Goal: Task Accomplishment & Management: Manage account settings

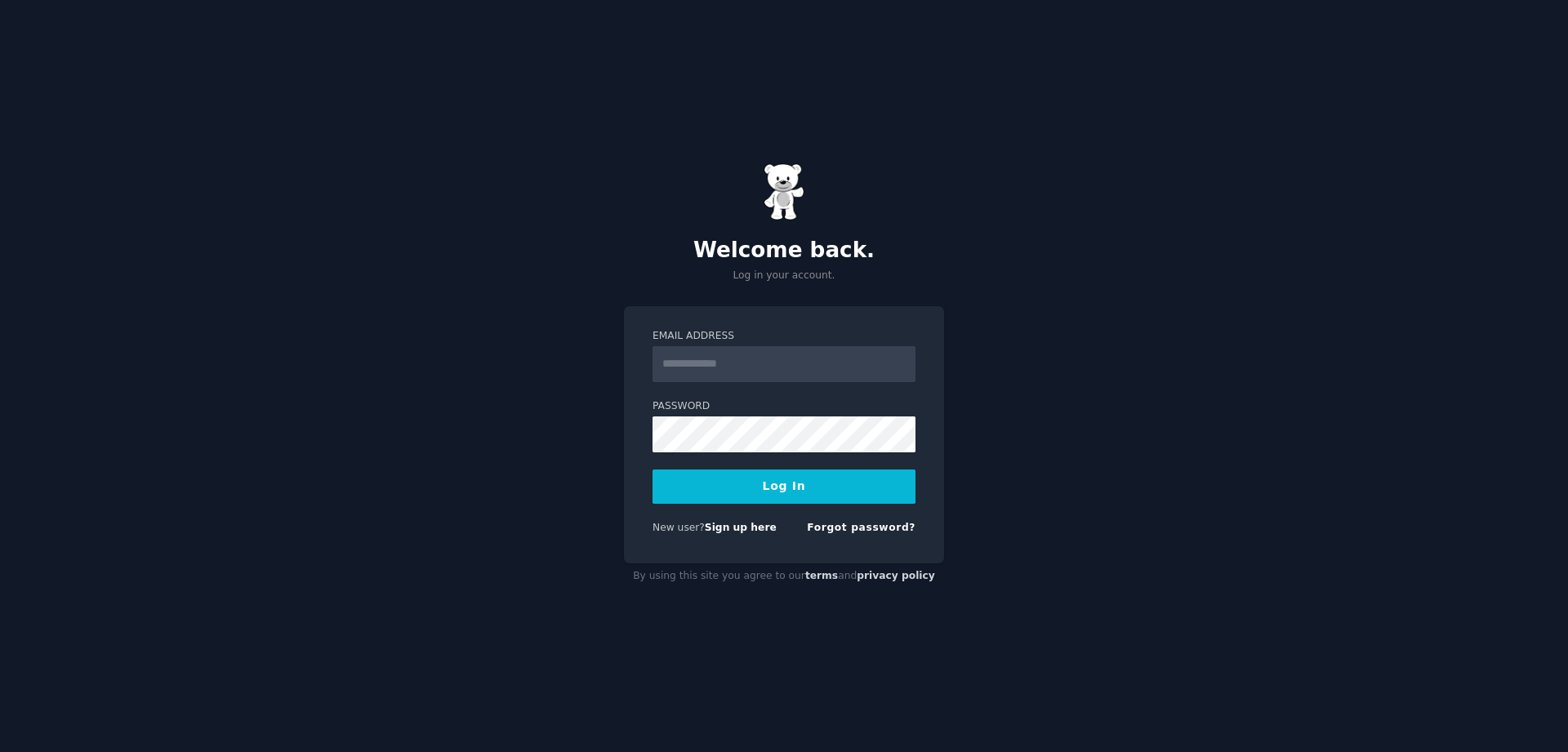
click at [1036, 509] on div "Welcome back. Log in your account. Email Address Password Log In New user? Sign…" at bounding box center [784, 376] width 1568 height 752
click at [739, 528] on link "Sign up here" at bounding box center [741, 527] width 72 height 12
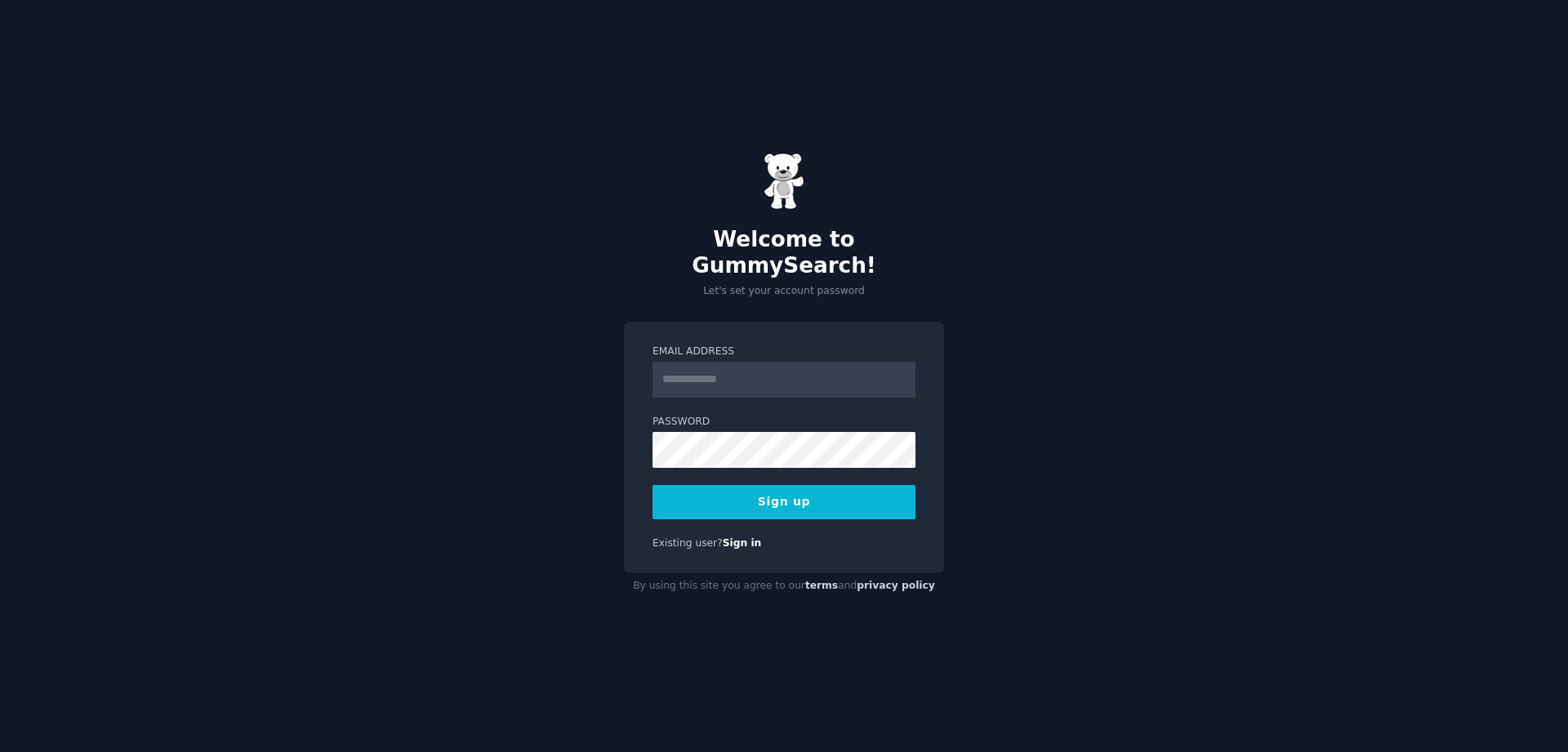
click at [723, 362] on input "Email Address" at bounding box center [784, 380] width 263 height 36
type input "**********"
click at [1011, 30] on div "**********" at bounding box center [784, 376] width 1568 height 752
click at [628, 500] on div "**********" at bounding box center [784, 447] width 320 height 252
click at [797, 491] on button "Sign up" at bounding box center [784, 502] width 263 height 34
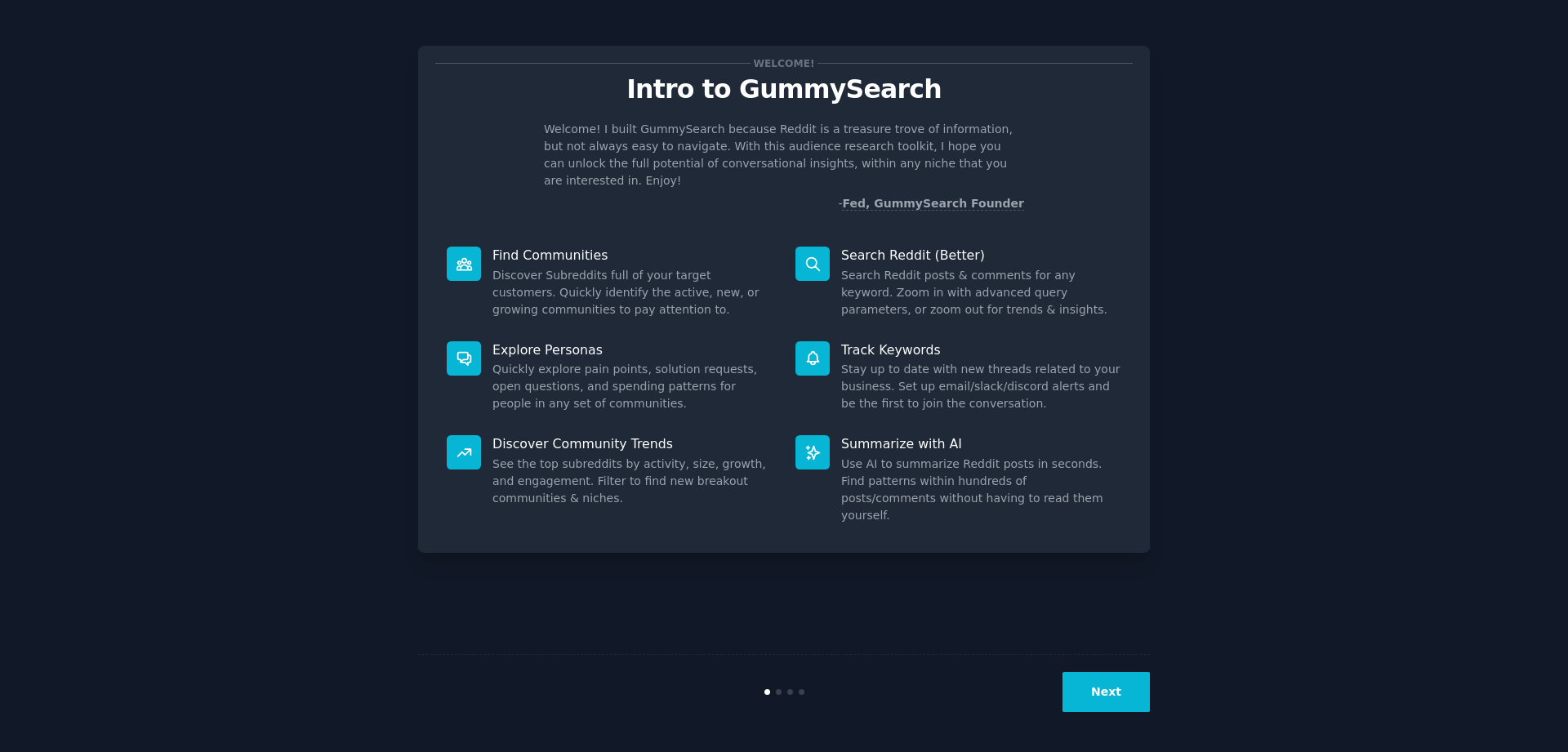
click at [1109, 699] on button "Next" at bounding box center [1105, 692] width 87 height 40
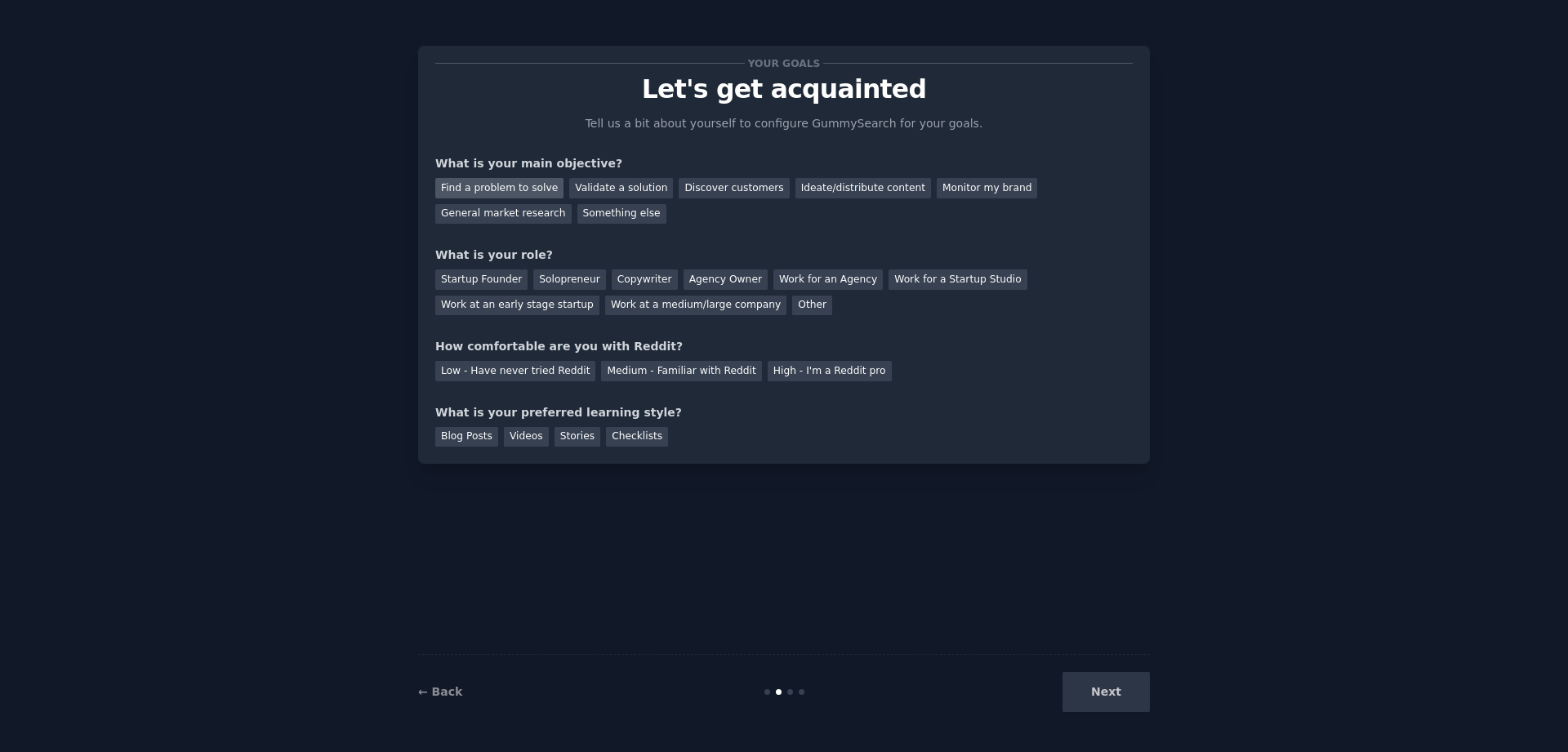
click at [516, 189] on div "Find a problem to solve" at bounding box center [499, 188] width 128 height 21
drag, startPoint x: 455, startPoint y: 430, endPoint x: 462, endPoint y: 401, distance: 29.8
click at [455, 430] on div "Blog Posts" at bounding box center [467, 437] width 63 height 21
click at [490, 279] on div "Startup Founder" at bounding box center [481, 280] width 92 height 21
click at [1118, 683] on div "Next" at bounding box center [1027, 692] width 244 height 40
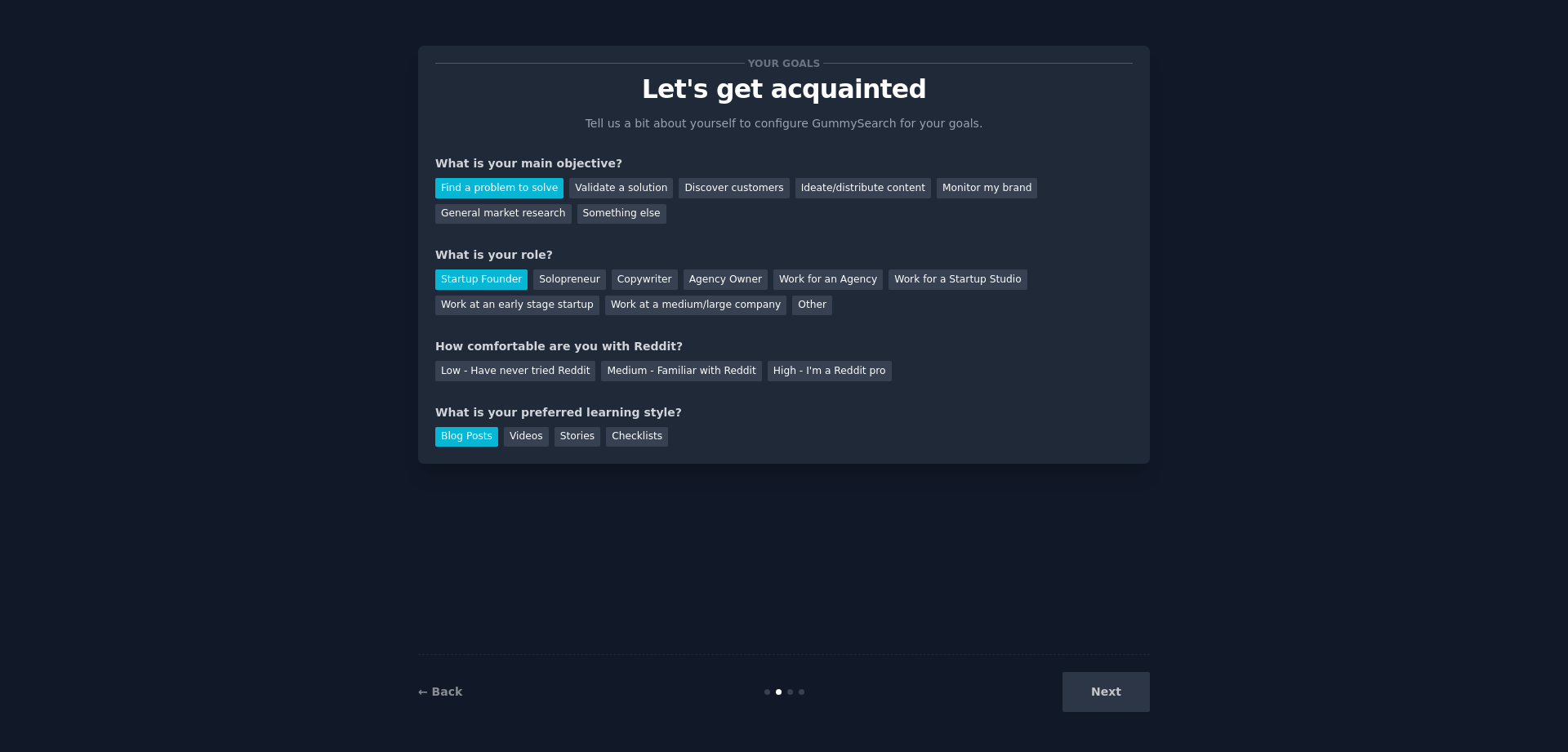
click at [1113, 700] on div "Next" at bounding box center [1027, 692] width 244 height 40
click at [1109, 689] on div "Next" at bounding box center [1027, 692] width 244 height 40
click at [489, 370] on div "Low - Have never tried Reddit" at bounding box center [515, 371] width 160 height 21
click at [1116, 696] on button "Next" at bounding box center [1105, 692] width 87 height 40
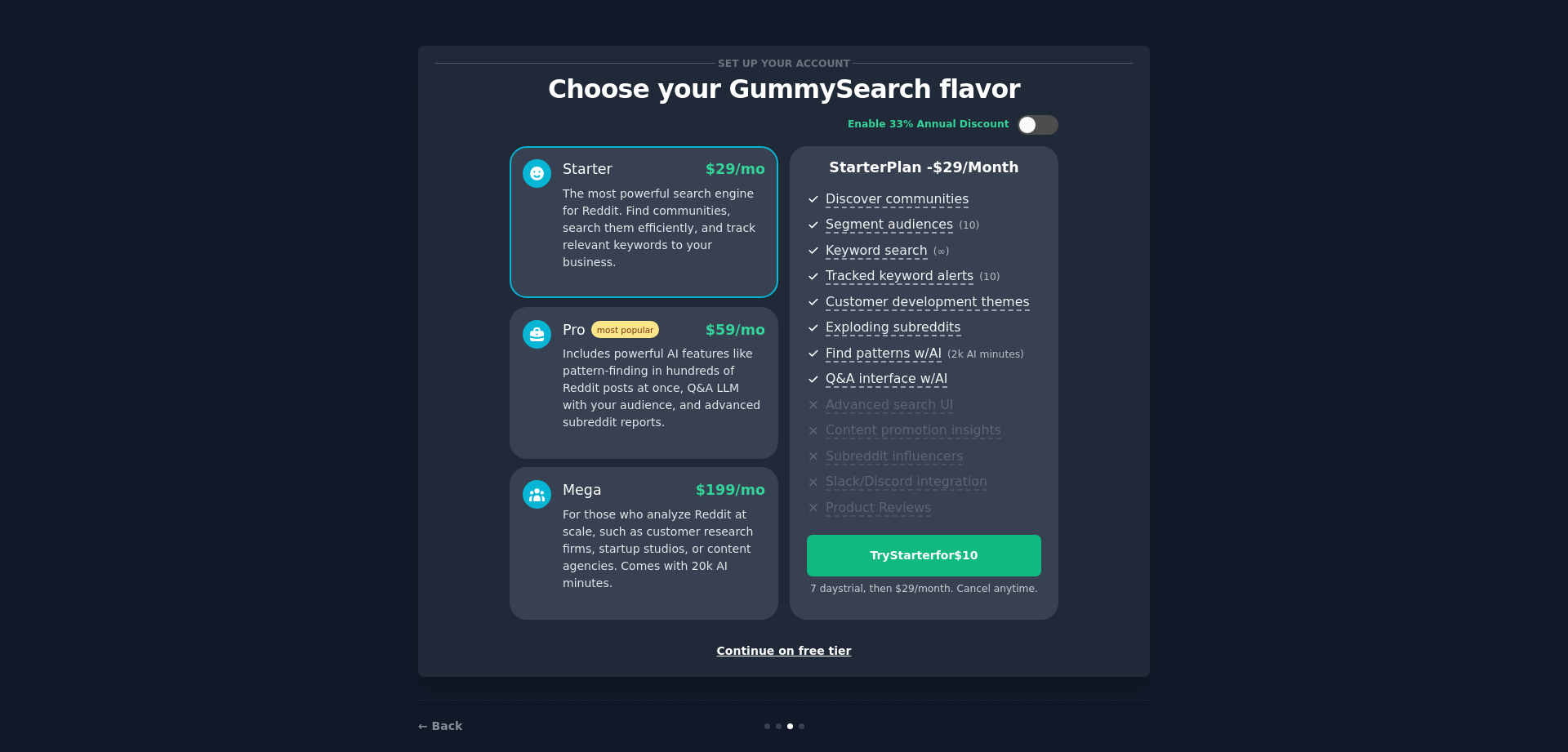
click at [803, 649] on div "Continue on free tier" at bounding box center [784, 651] width 697 height 17
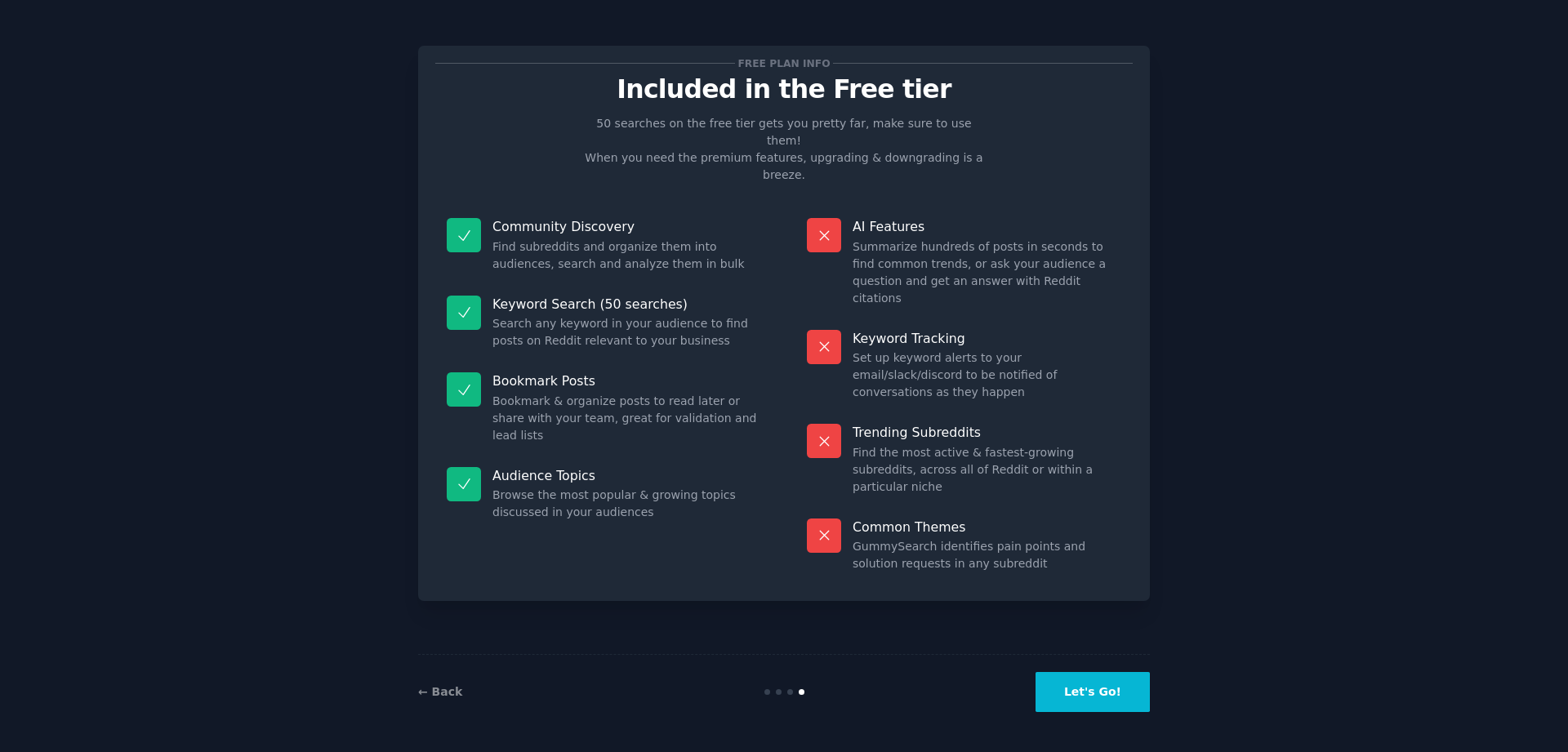
click at [1100, 694] on button "Let's Go!" at bounding box center [1093, 692] width 115 height 40
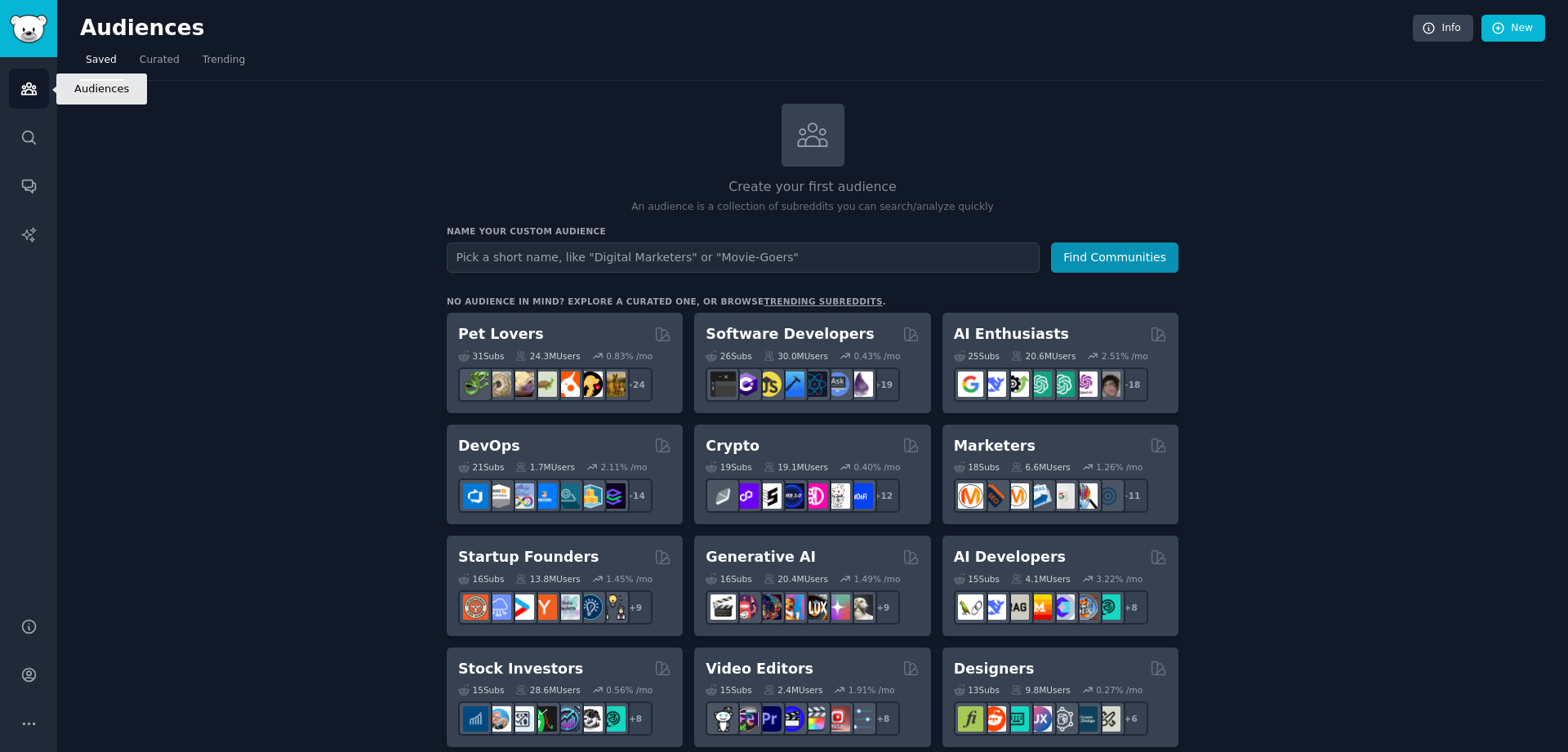
click at [19, 87] on link "Audiences" at bounding box center [29, 89] width 40 height 40
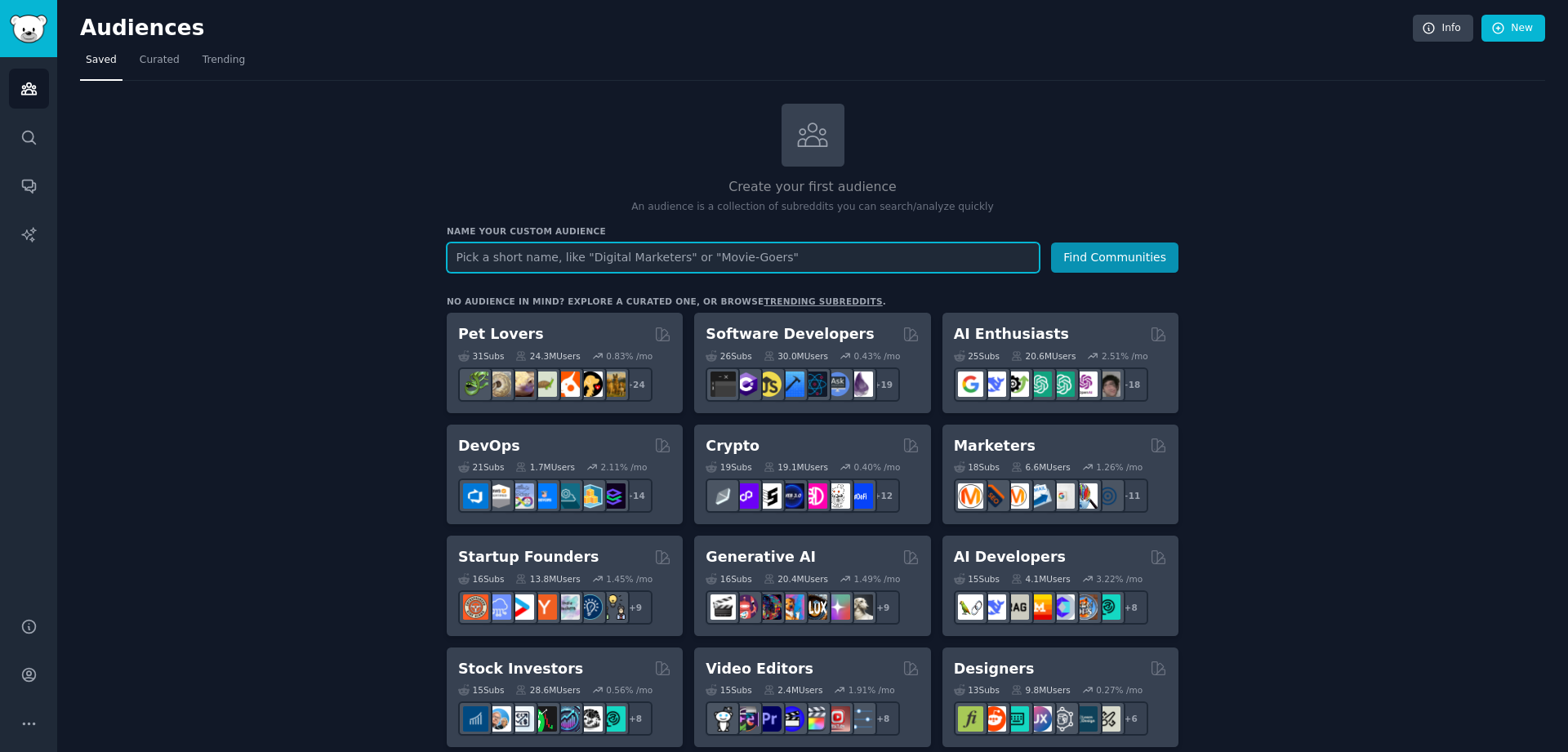
click at [519, 262] on input "text" at bounding box center [742, 258] width 593 height 30
click at [1051, 243] on button "Find Communities" at bounding box center [1114, 258] width 127 height 30
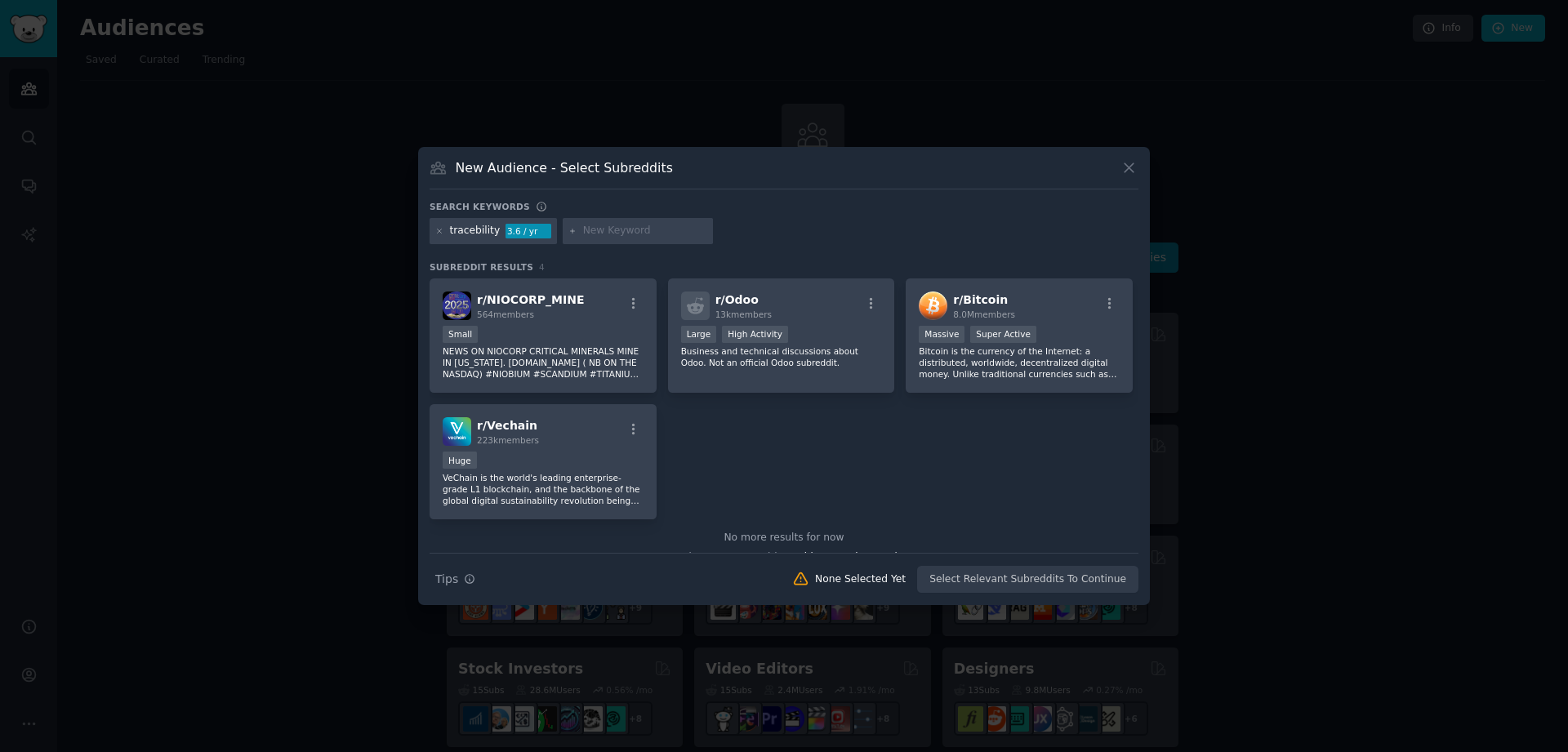
click at [1019, 581] on div "Search Tips Tips None Selected Yet Select Relevant Subreddits To Continue" at bounding box center [784, 574] width 709 height 41
click at [1130, 168] on icon at bounding box center [1129, 169] width 9 height 9
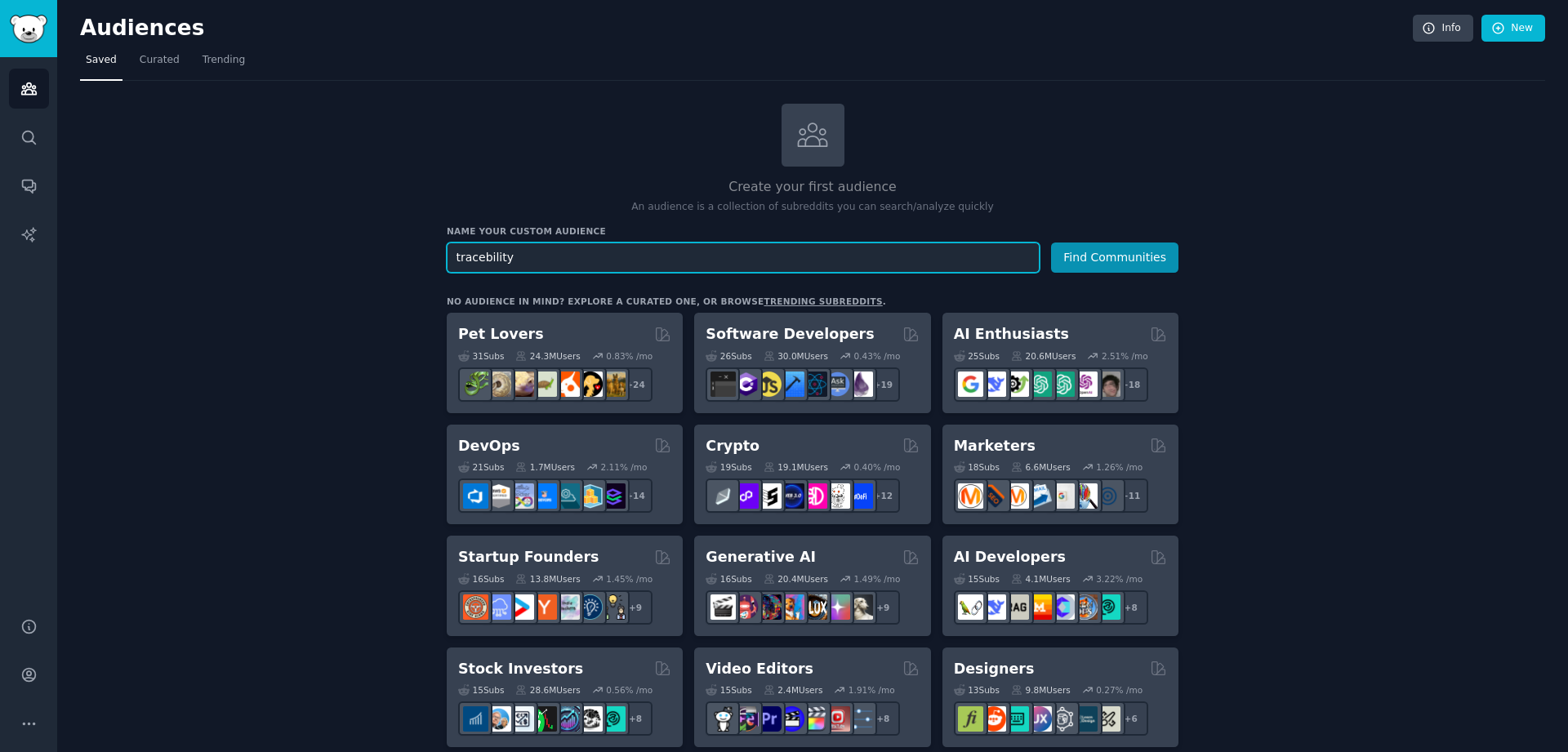
click at [549, 252] on input "tracebility" at bounding box center [742, 258] width 593 height 30
type input "vegetables"
click at [1051, 243] on button "Find Communities" at bounding box center [1114, 258] width 127 height 30
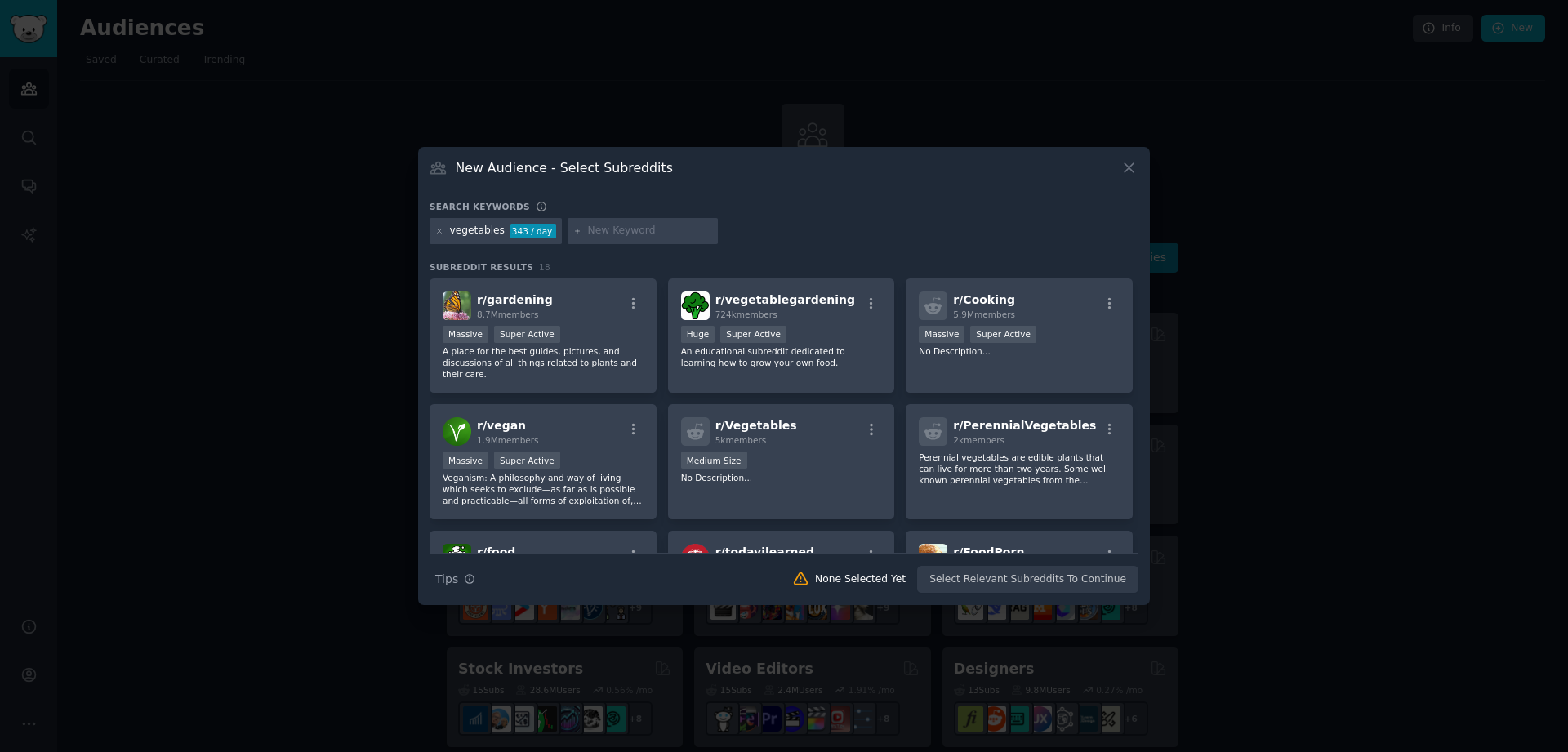
click at [1124, 168] on icon at bounding box center [1129, 168] width 17 height 17
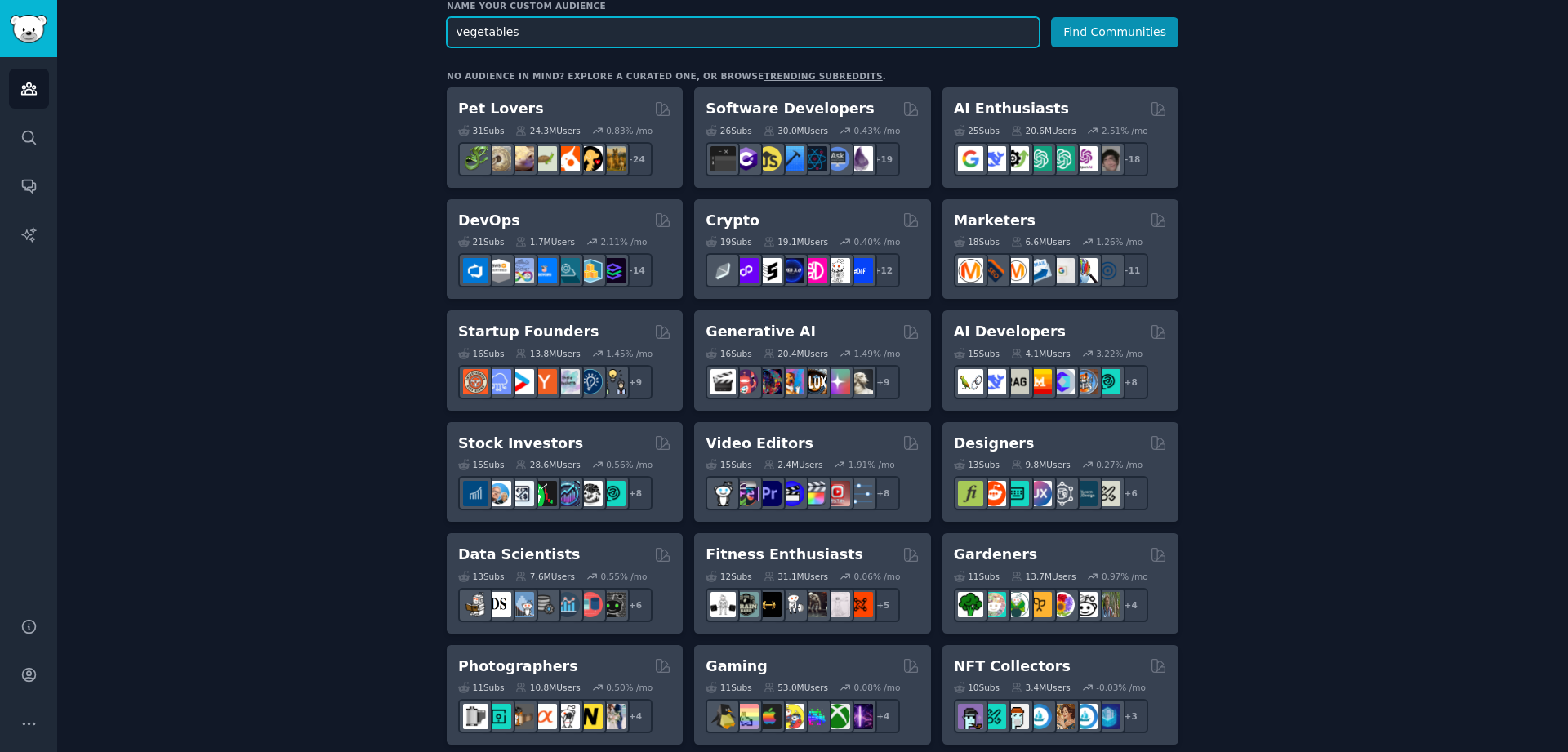
scroll to position [294, 0]
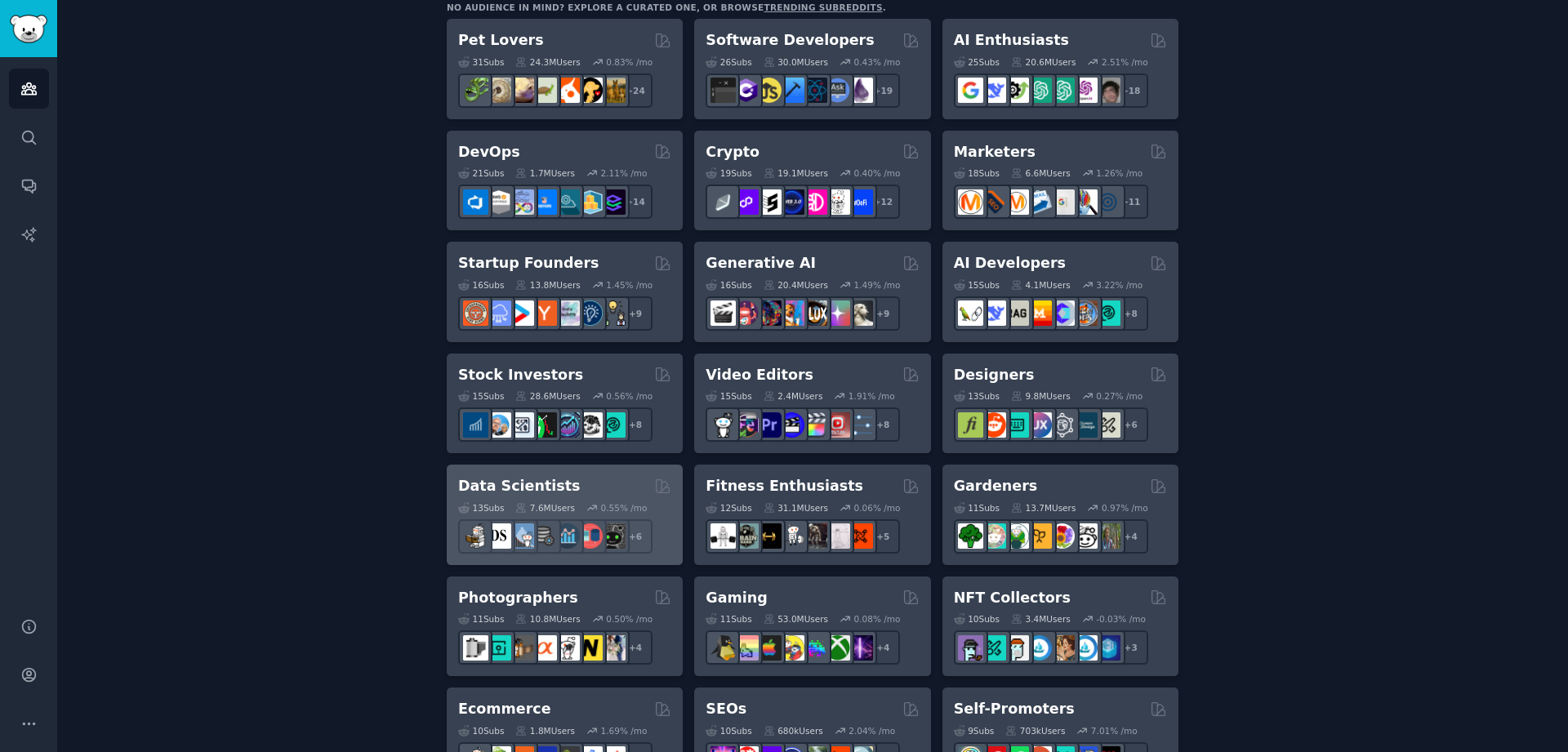
click at [551, 491] on h2 "Data Scientists" at bounding box center [519, 486] width 122 height 21
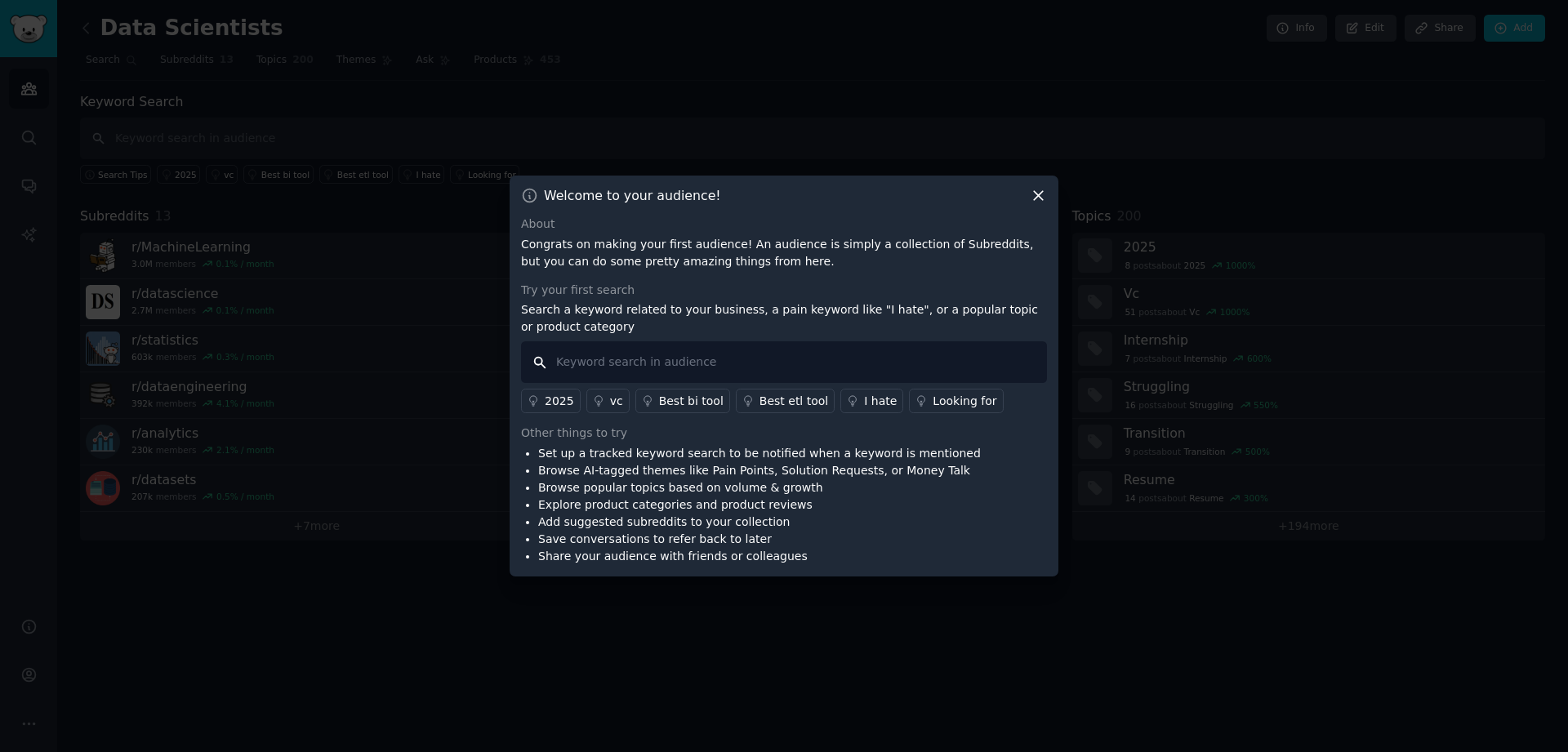
click at [721, 359] on input "text" at bounding box center [784, 362] width 526 height 41
type input "agro"
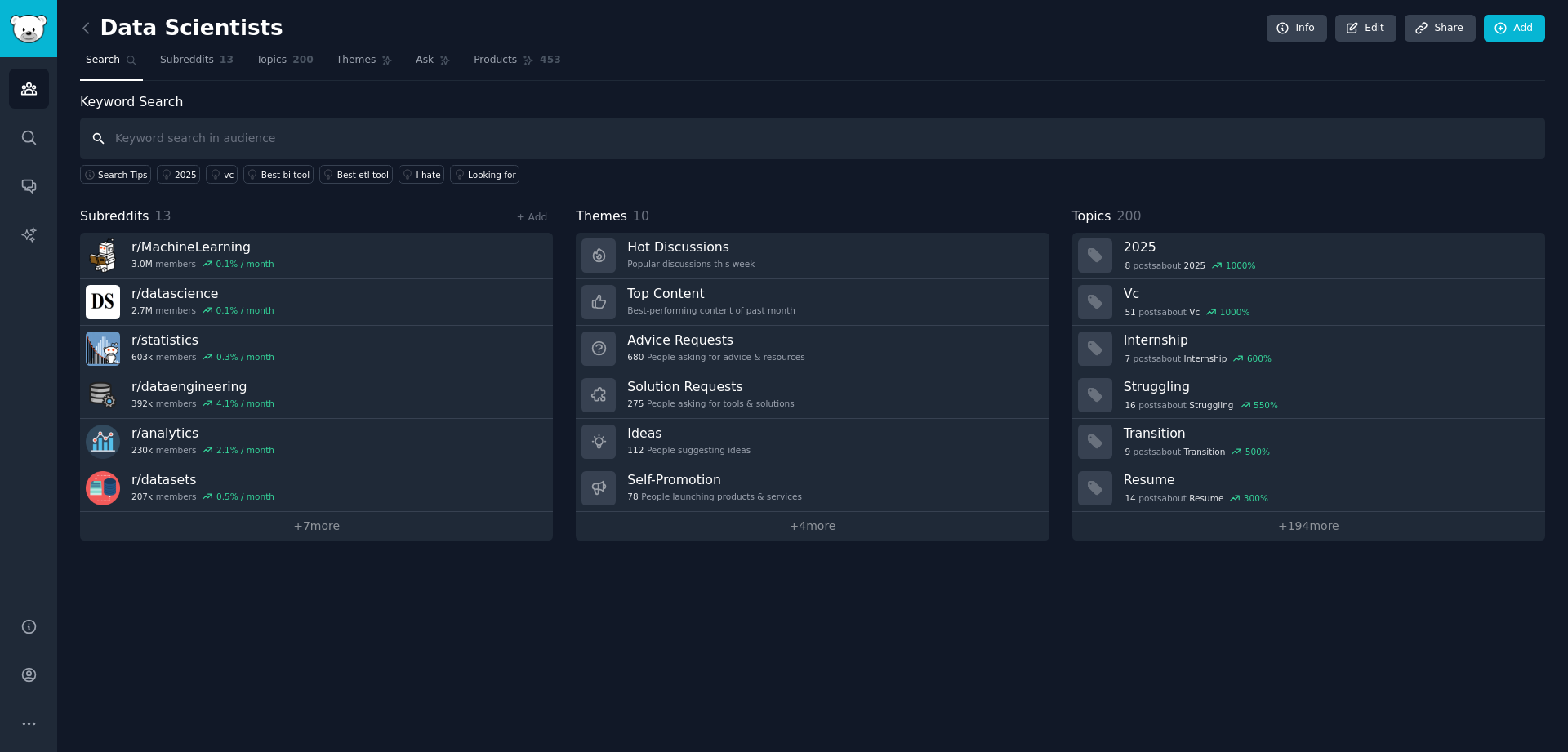
click at [178, 136] on input "text" at bounding box center [812, 138] width 1465 height 41
type input "rural"
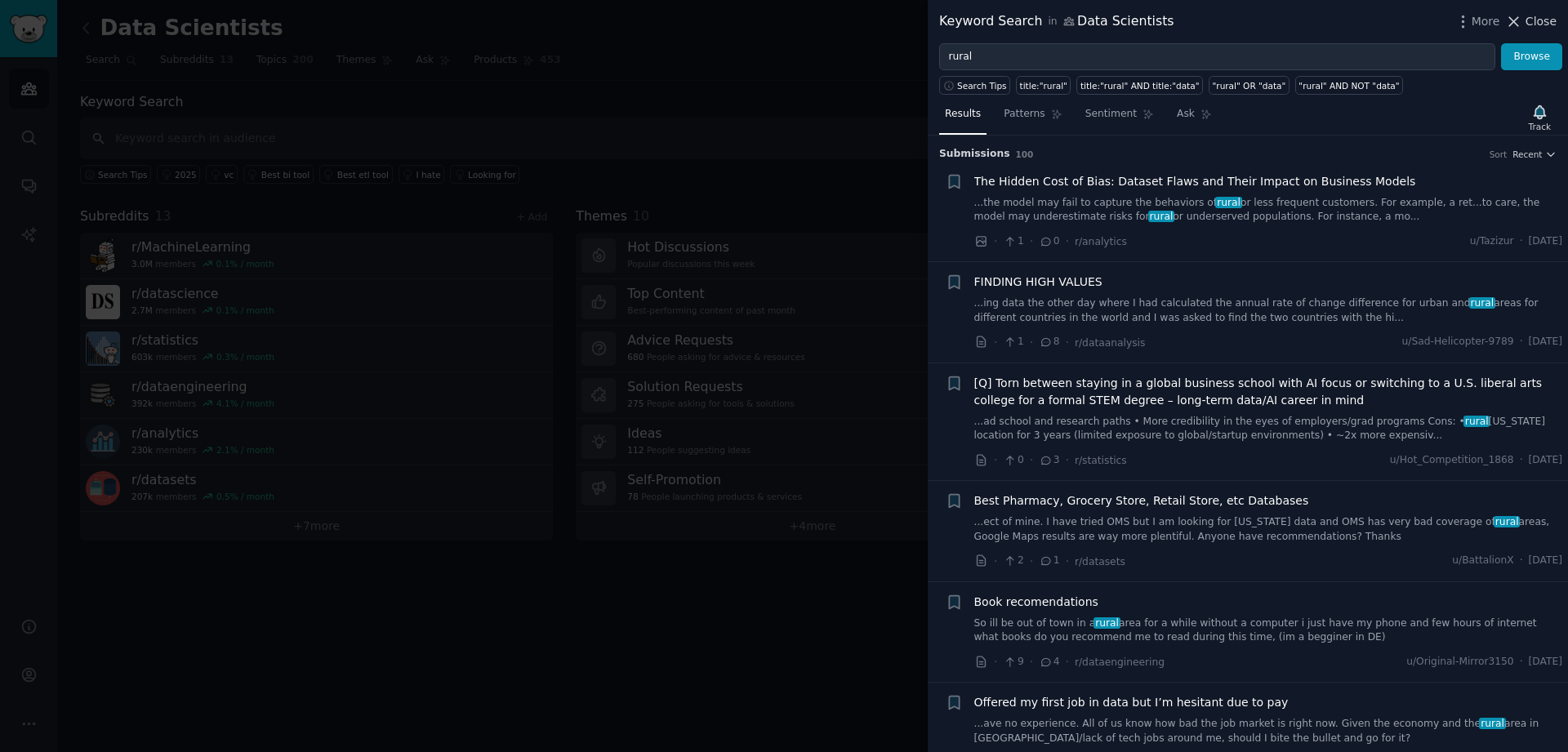
click at [1544, 21] on span "Close" at bounding box center [1541, 22] width 31 height 17
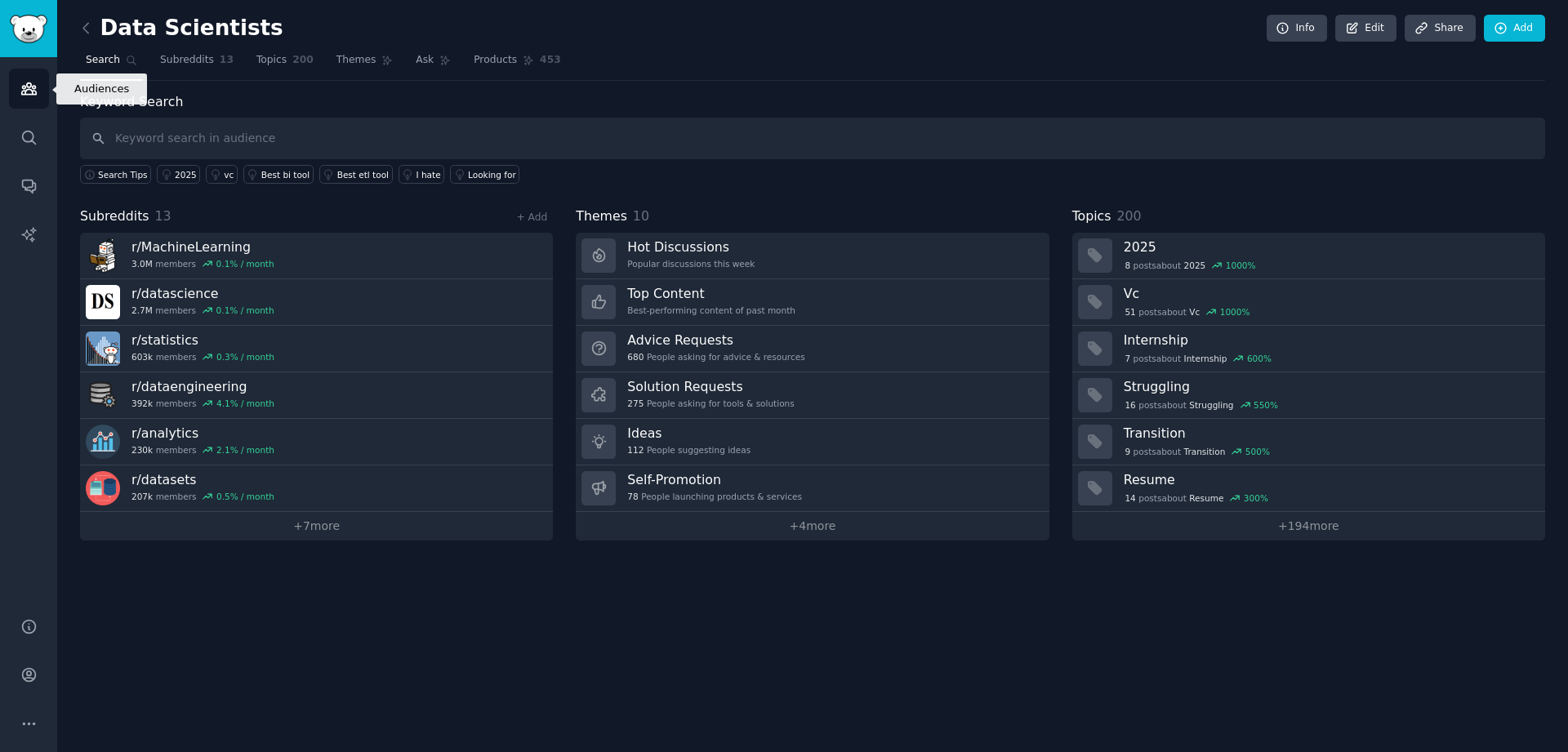
click at [30, 91] on icon "Sidebar" at bounding box center [29, 88] width 17 height 17
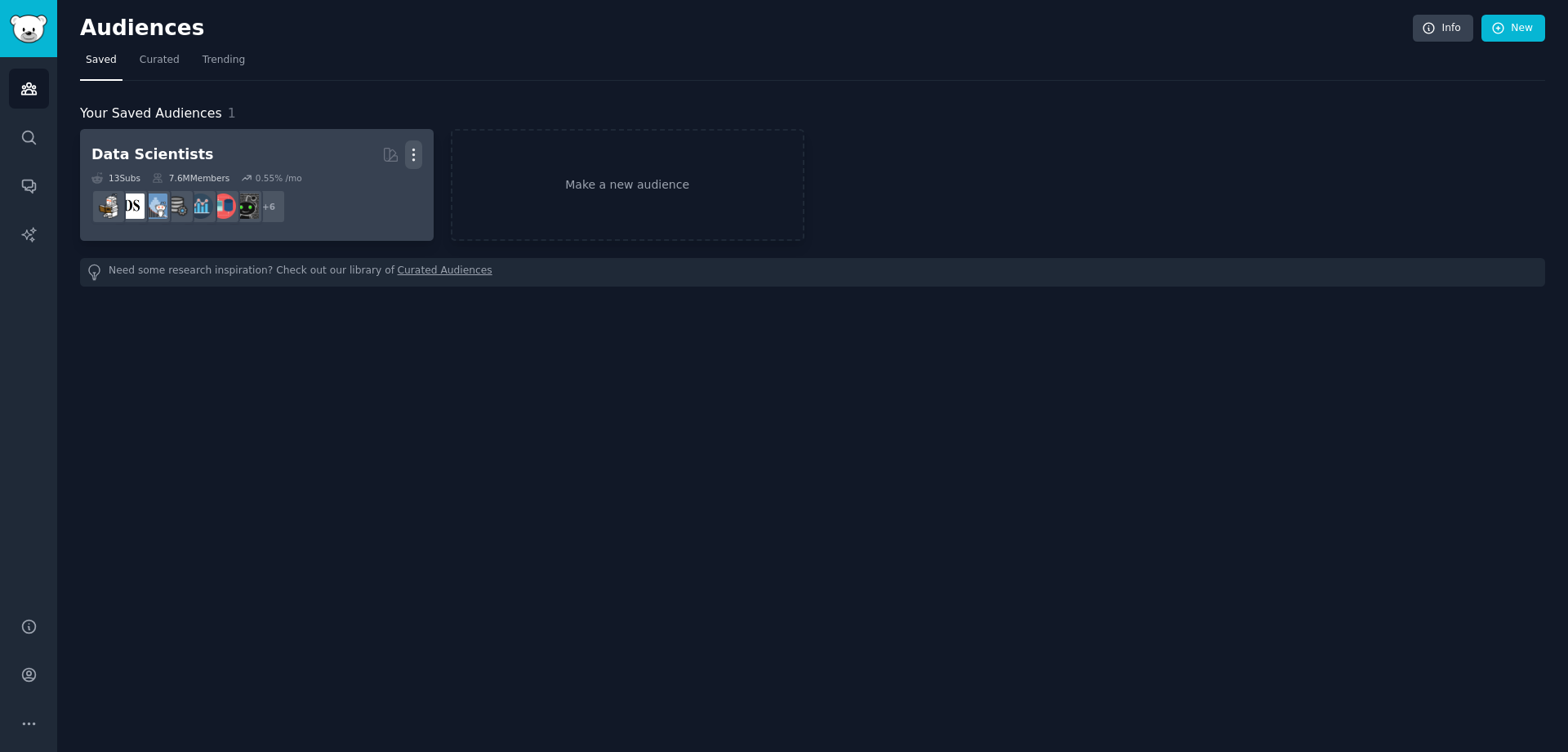
click at [405, 153] on icon "button" at bounding box center [413, 154] width 17 height 17
click at [371, 192] on p "Delete" at bounding box center [369, 188] width 38 height 17
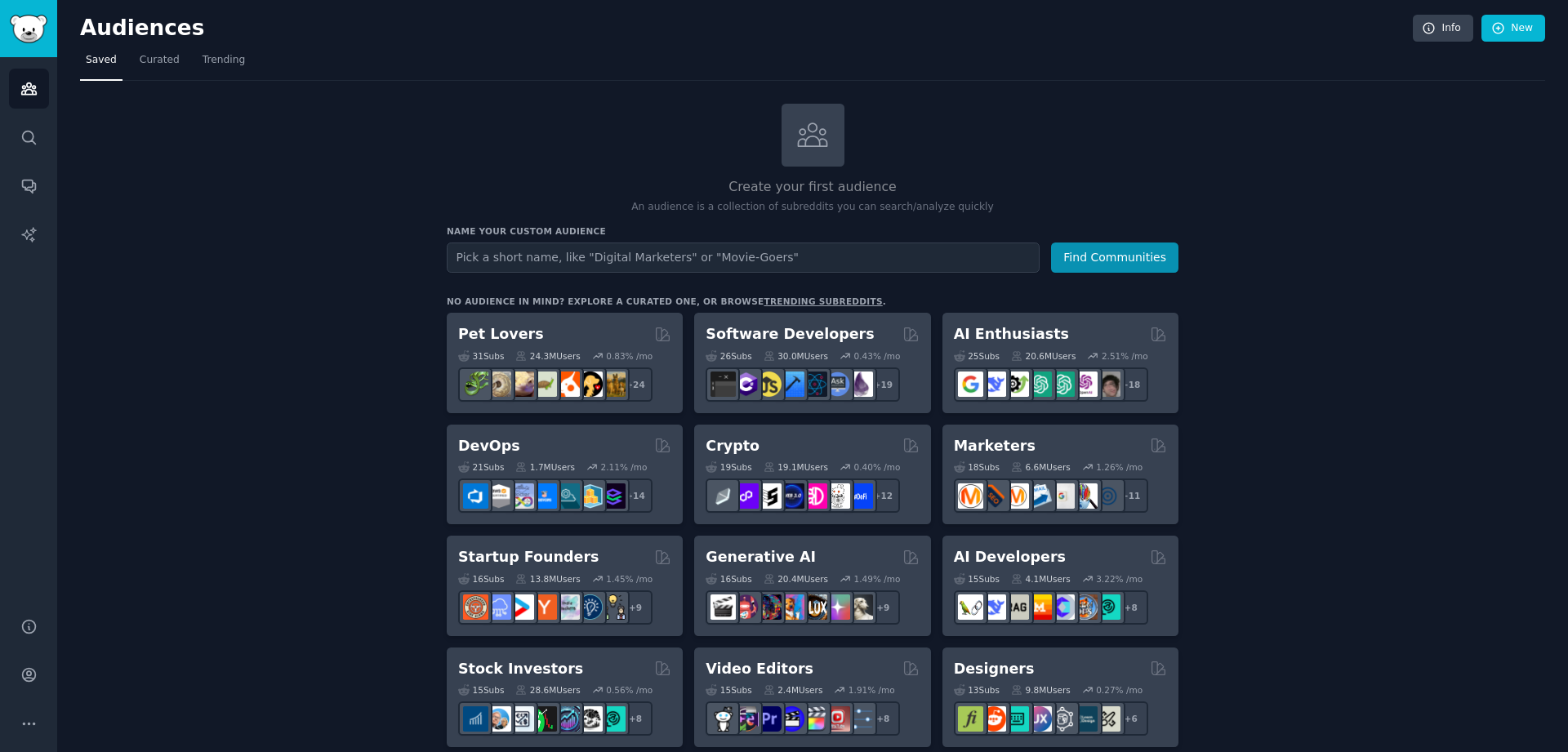
click at [857, 263] on input "text" at bounding box center [742, 258] width 593 height 30
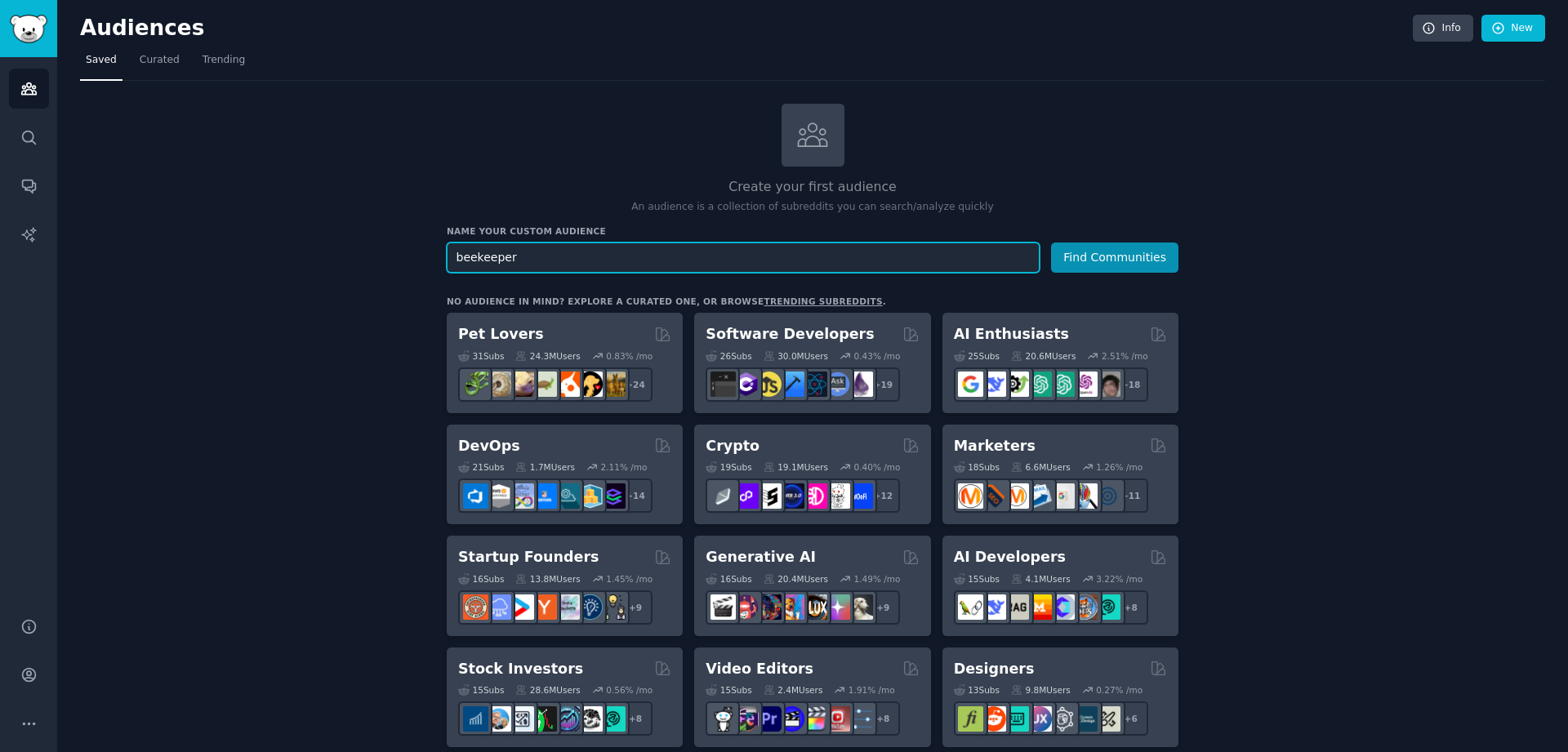
type input "beekeeper"
click at [1051, 243] on button "Find Communities" at bounding box center [1114, 258] width 127 height 30
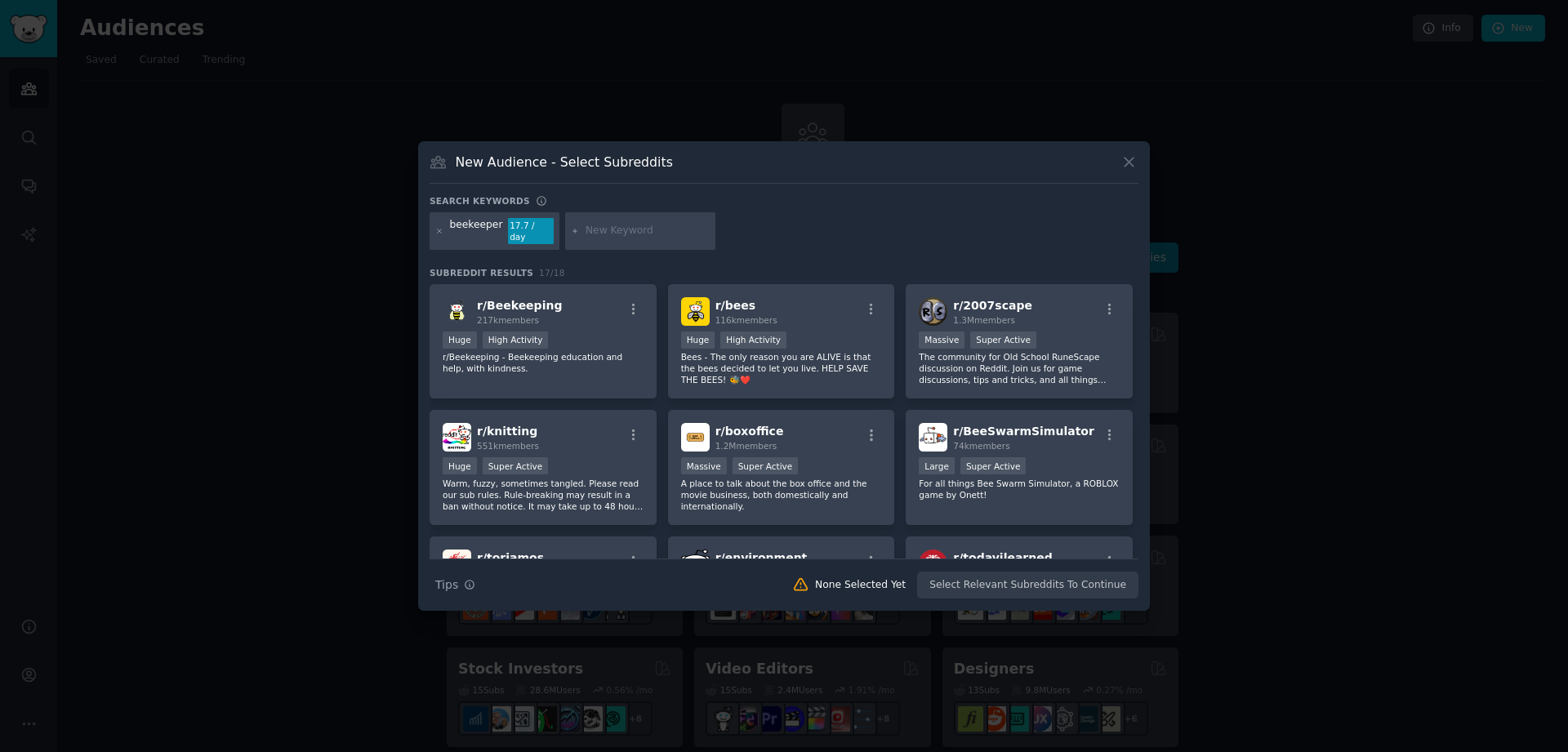
click at [461, 232] on div "beekeeper" at bounding box center [476, 230] width 53 height 26
click at [584, 309] on div "r/ Beekeeping 217k members" at bounding box center [543, 312] width 201 height 29
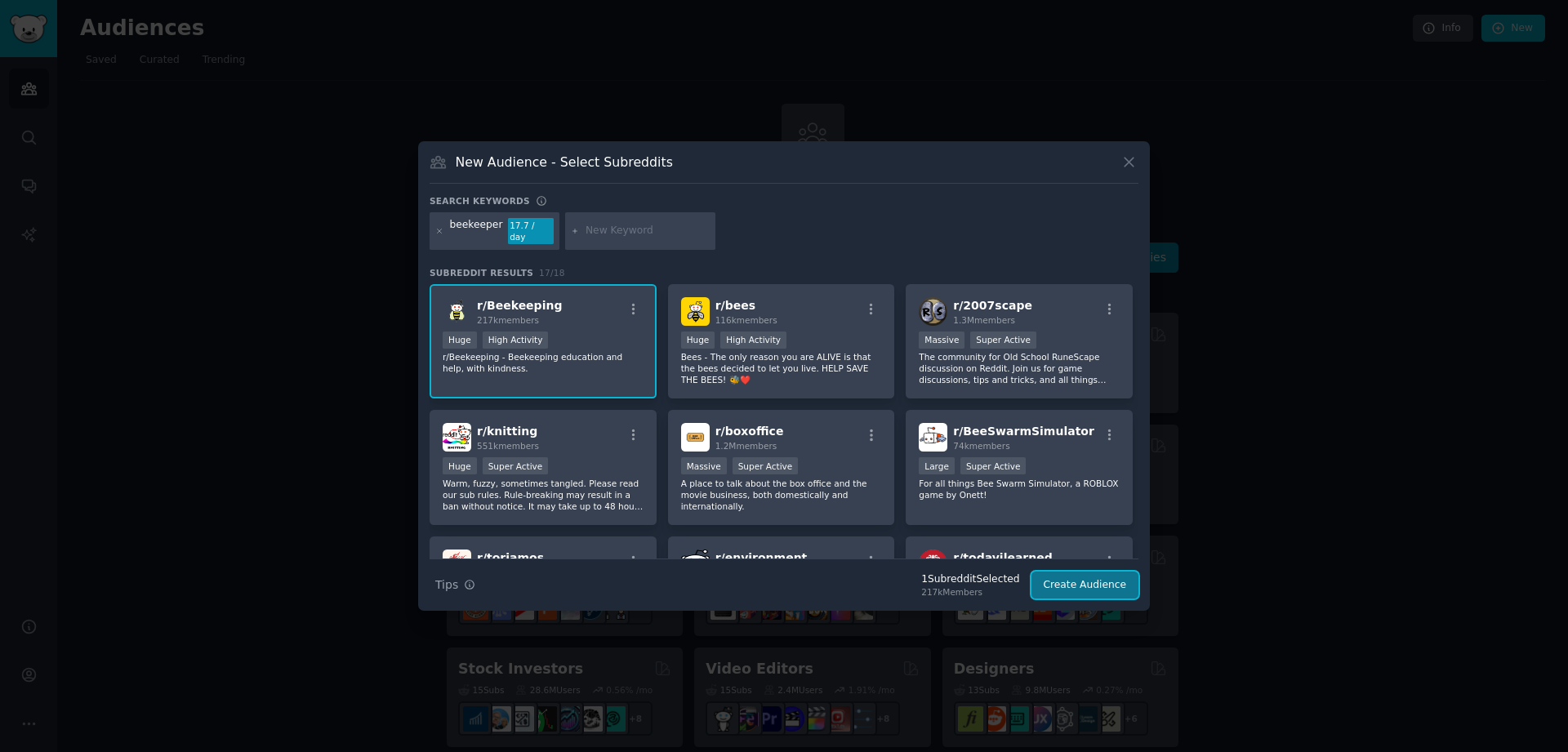
click at [1110, 581] on button "Create Audience" at bounding box center [1086, 585] width 108 height 28
